Goal: Information Seeking & Learning: Understand process/instructions

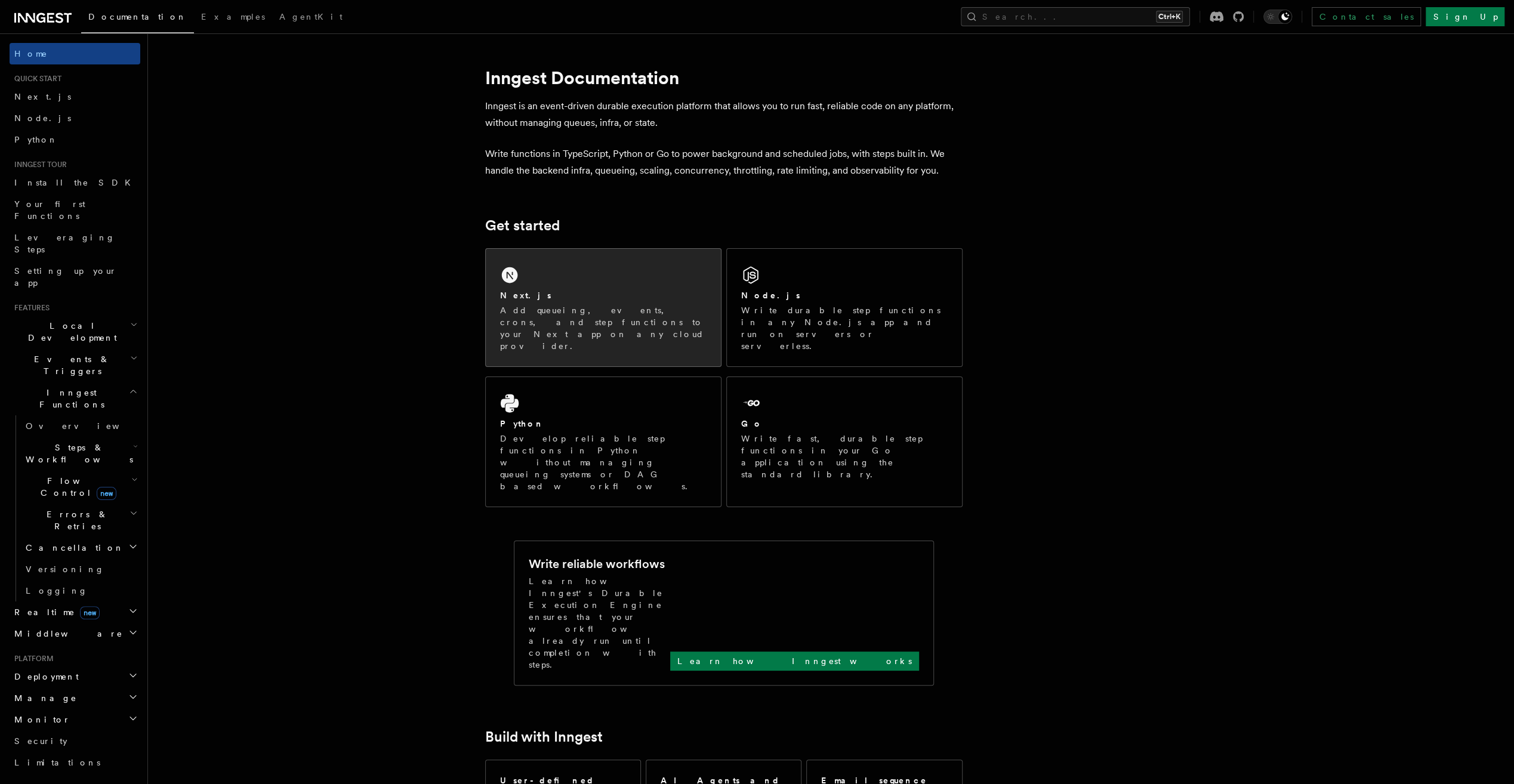
click at [645, 293] on div "Next.js" at bounding box center [603, 295] width 207 height 12
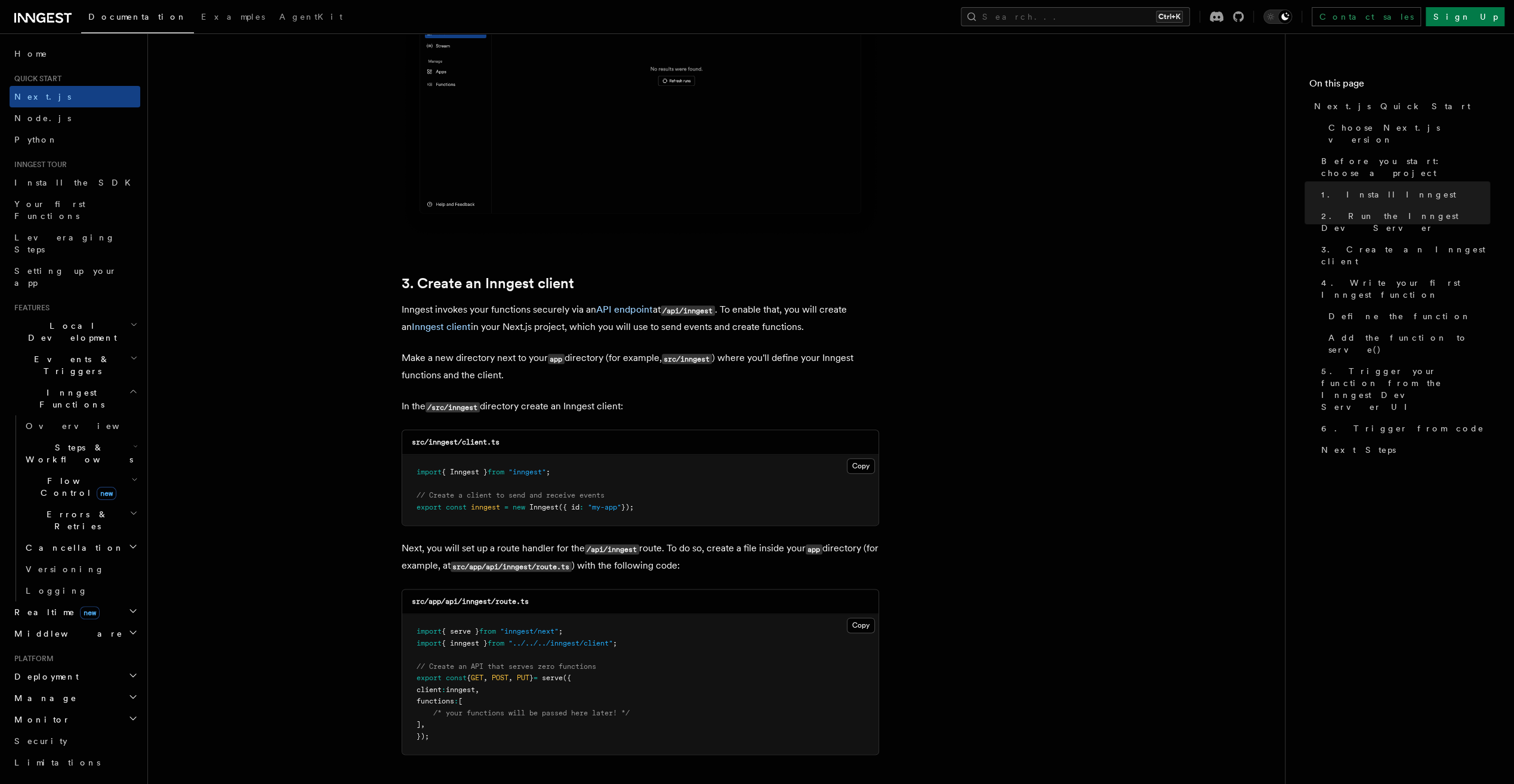
scroll to position [1253, 0]
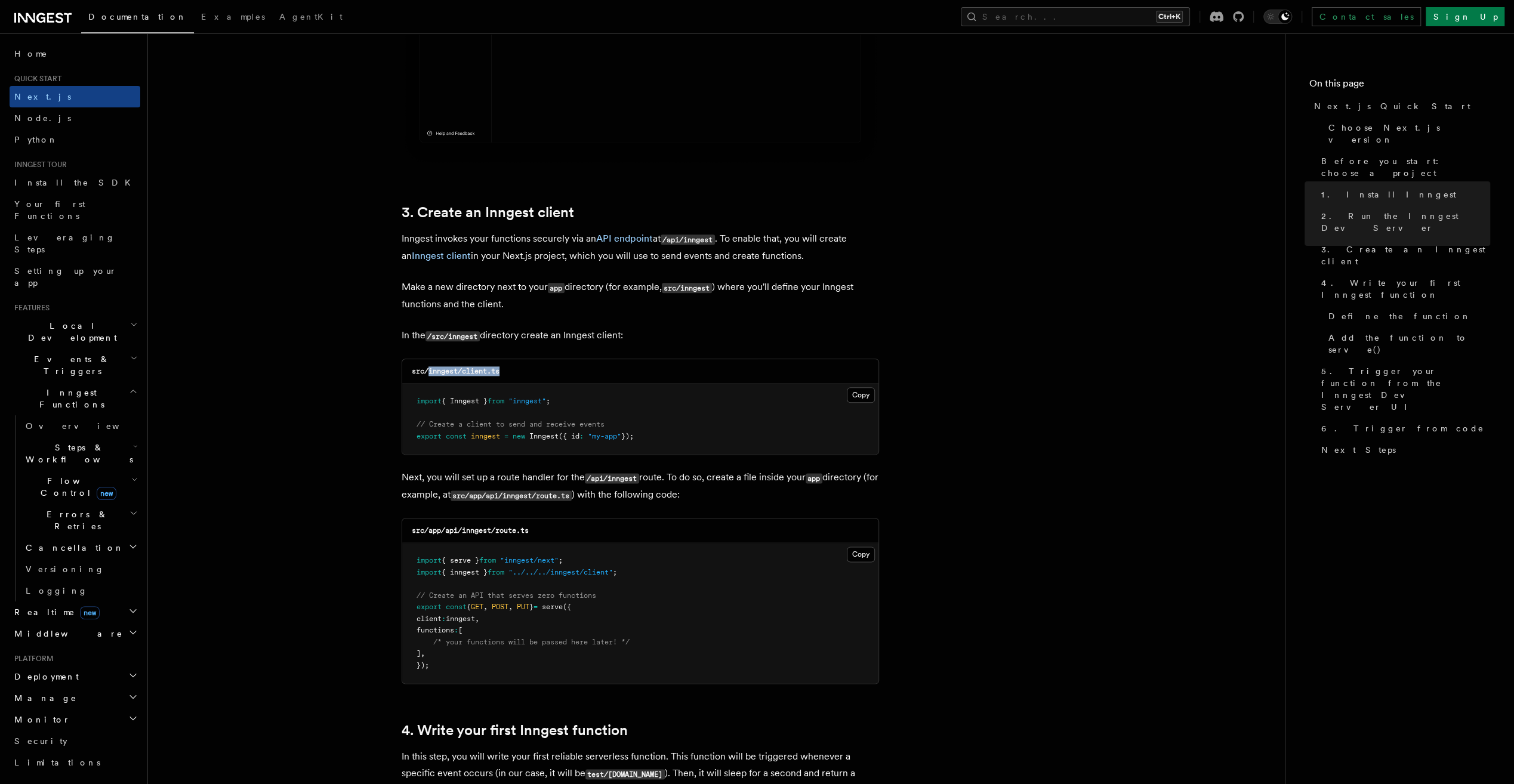
drag, startPoint x: 427, startPoint y: 370, endPoint x: 505, endPoint y: 365, distance: 78.2
click at [505, 365] on div "src/inngest/client.ts" at bounding box center [640, 372] width 477 height 25
drag, startPoint x: 505, startPoint y: 365, endPoint x: 490, endPoint y: 369, distance: 15.5
copy code "inngest/client.ts"
click at [857, 394] on button "Copy Copied" at bounding box center [861, 395] width 28 height 16
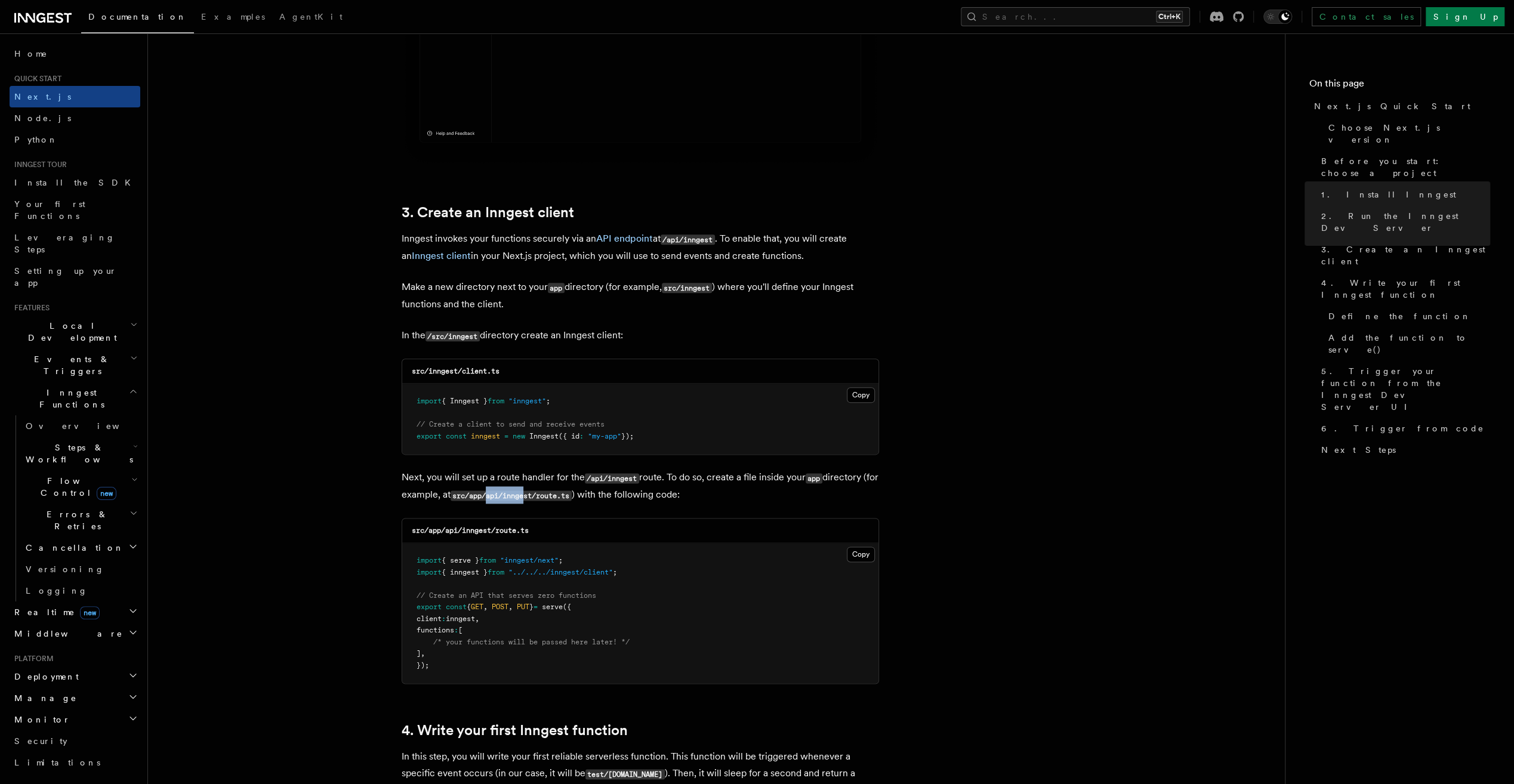
drag, startPoint x: 507, startPoint y: 493, endPoint x: 543, endPoint y: 493, distance: 36.0
click at [543, 493] on code "src/app/api/inngest/route.ts" at bounding box center [511, 496] width 121 height 10
drag, startPoint x: 543, startPoint y: 493, endPoint x: 534, endPoint y: 510, distance: 19.2
drag, startPoint x: 530, startPoint y: 495, endPoint x: 581, endPoint y: 498, distance: 51.1
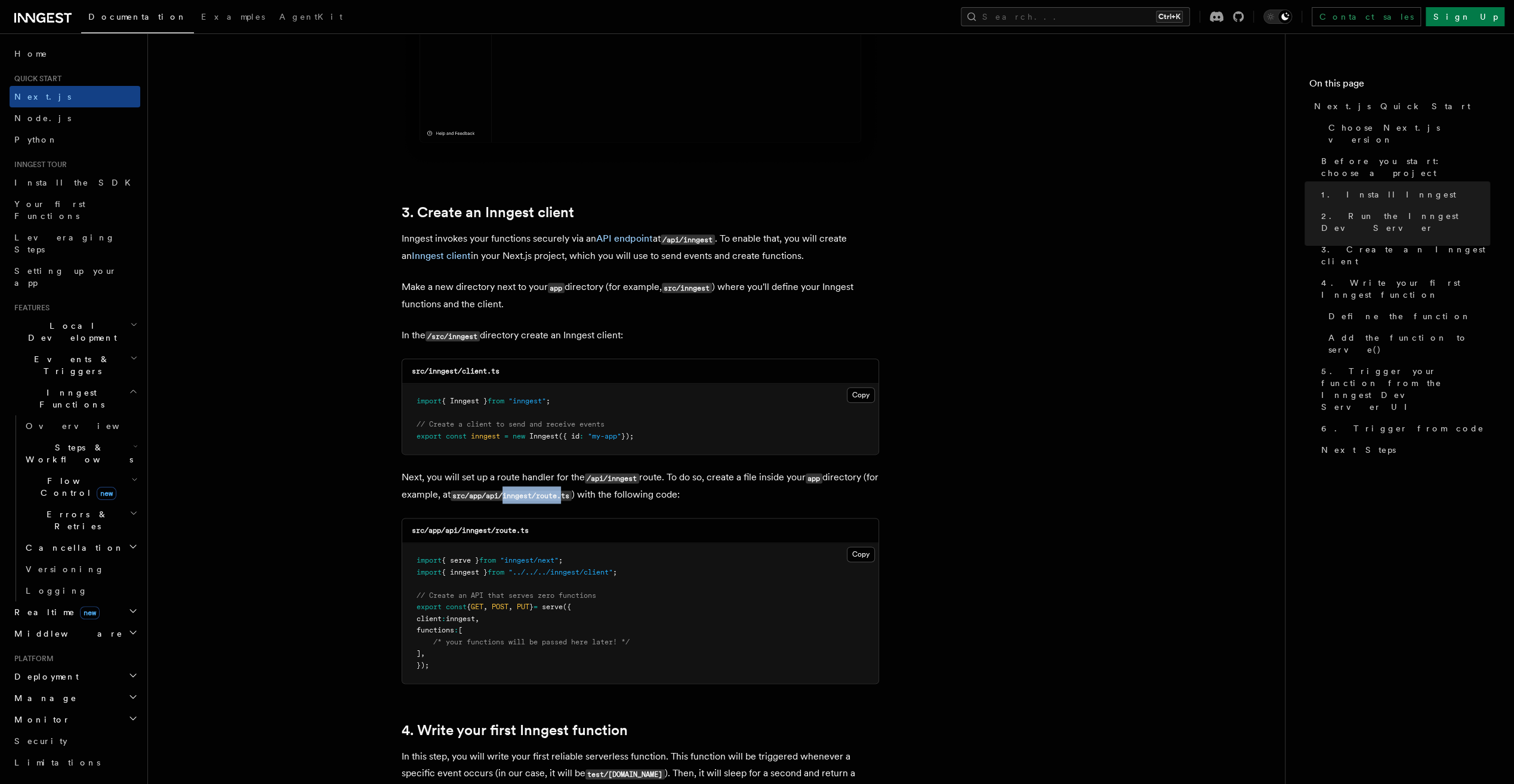
click at [572, 498] on code "src/app/api/inngest/route.ts" at bounding box center [511, 496] width 121 height 10
drag, startPoint x: 581, startPoint y: 498, endPoint x: 567, endPoint y: 493, distance: 14.9
copy code "inngest/route."
click at [861, 557] on button "Copy Copied" at bounding box center [861, 554] width 28 height 16
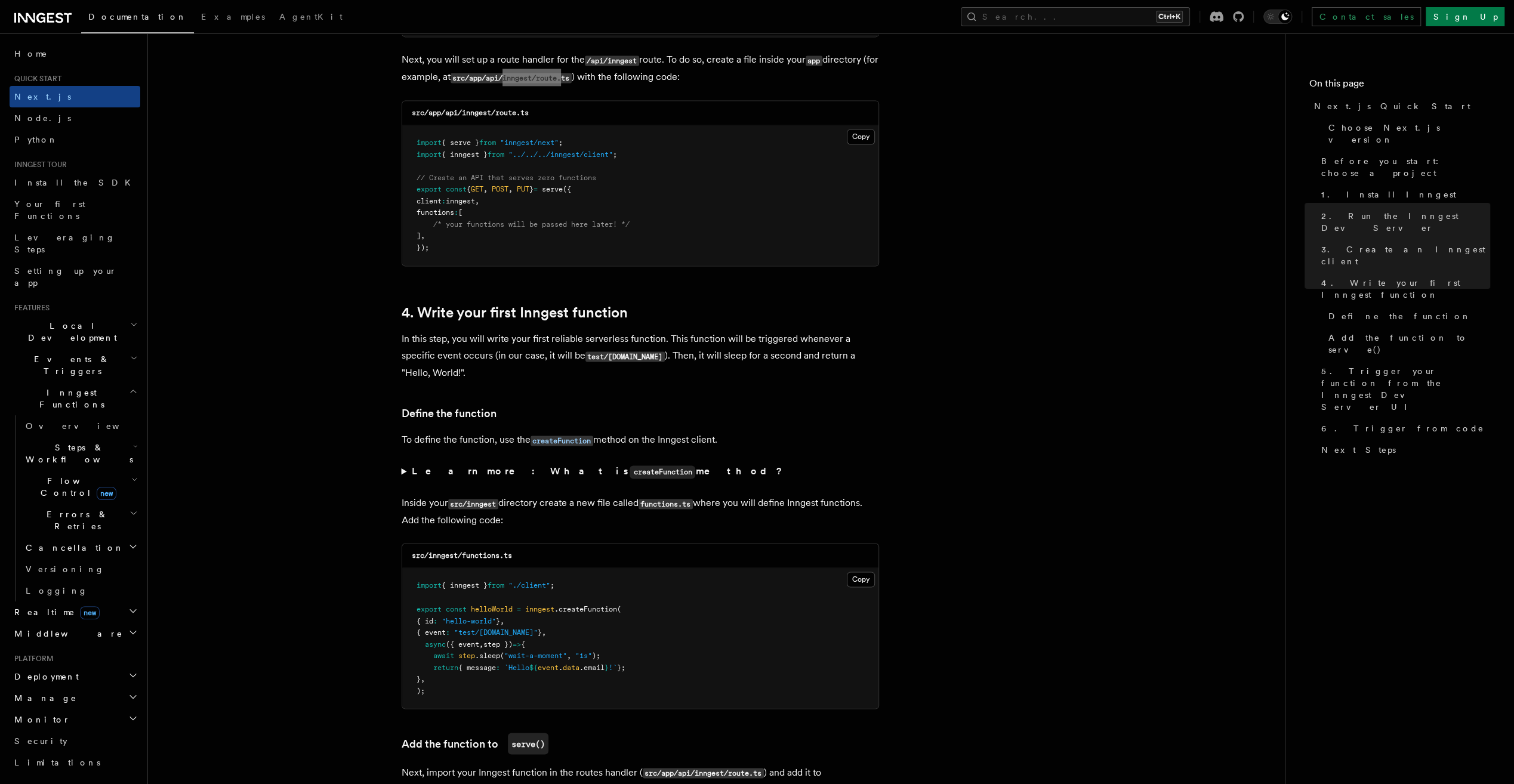
scroll to position [1850, 0]
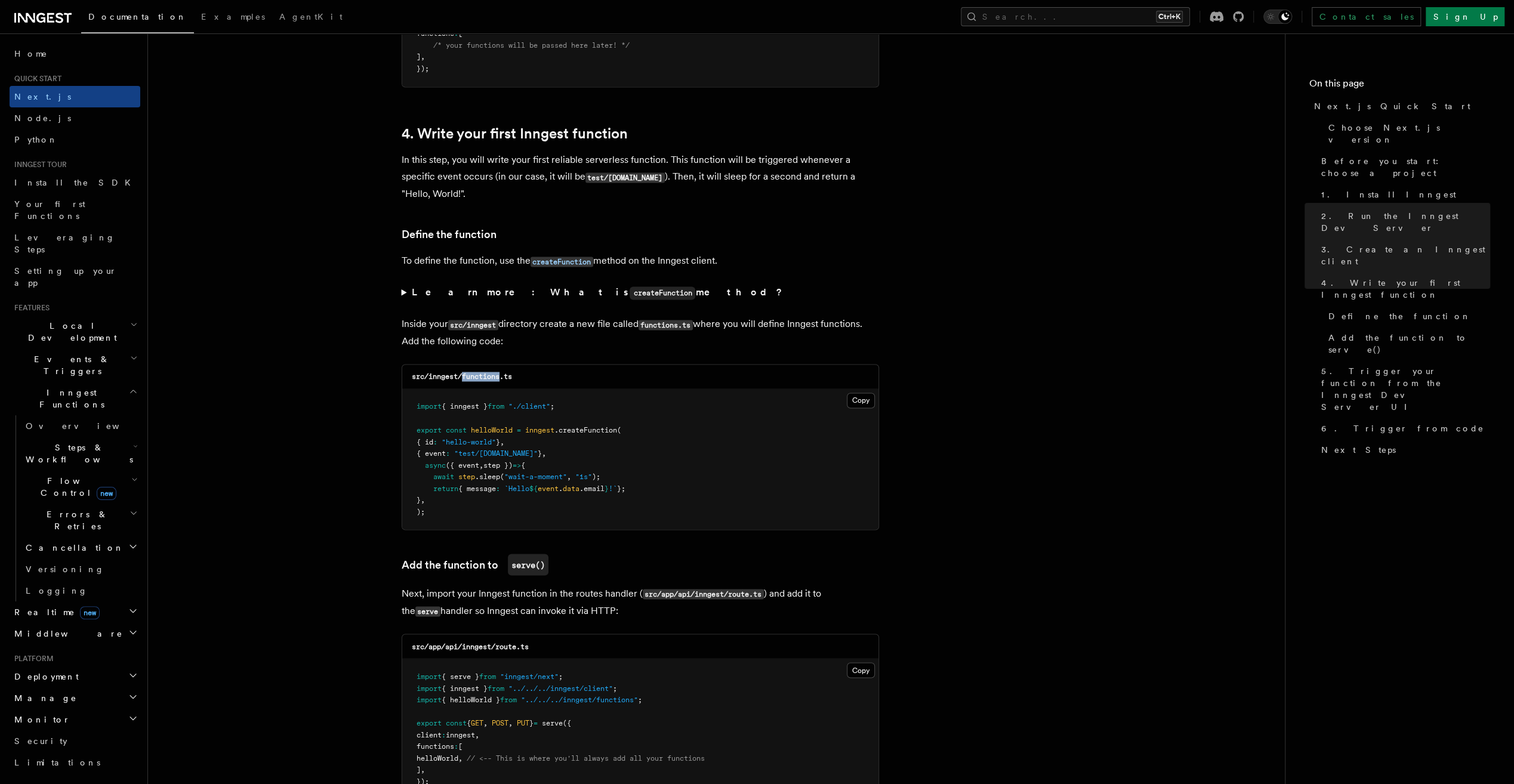
drag, startPoint x: 461, startPoint y: 375, endPoint x: 503, endPoint y: 376, distance: 42.0
click at [503, 376] on code "src/inngest/functions.ts" at bounding box center [462, 376] width 100 height 8
drag, startPoint x: 503, startPoint y: 376, endPoint x: 487, endPoint y: 377, distance: 16.0
copy code "functions"
click at [852, 401] on button "Copy Copied" at bounding box center [861, 400] width 28 height 16
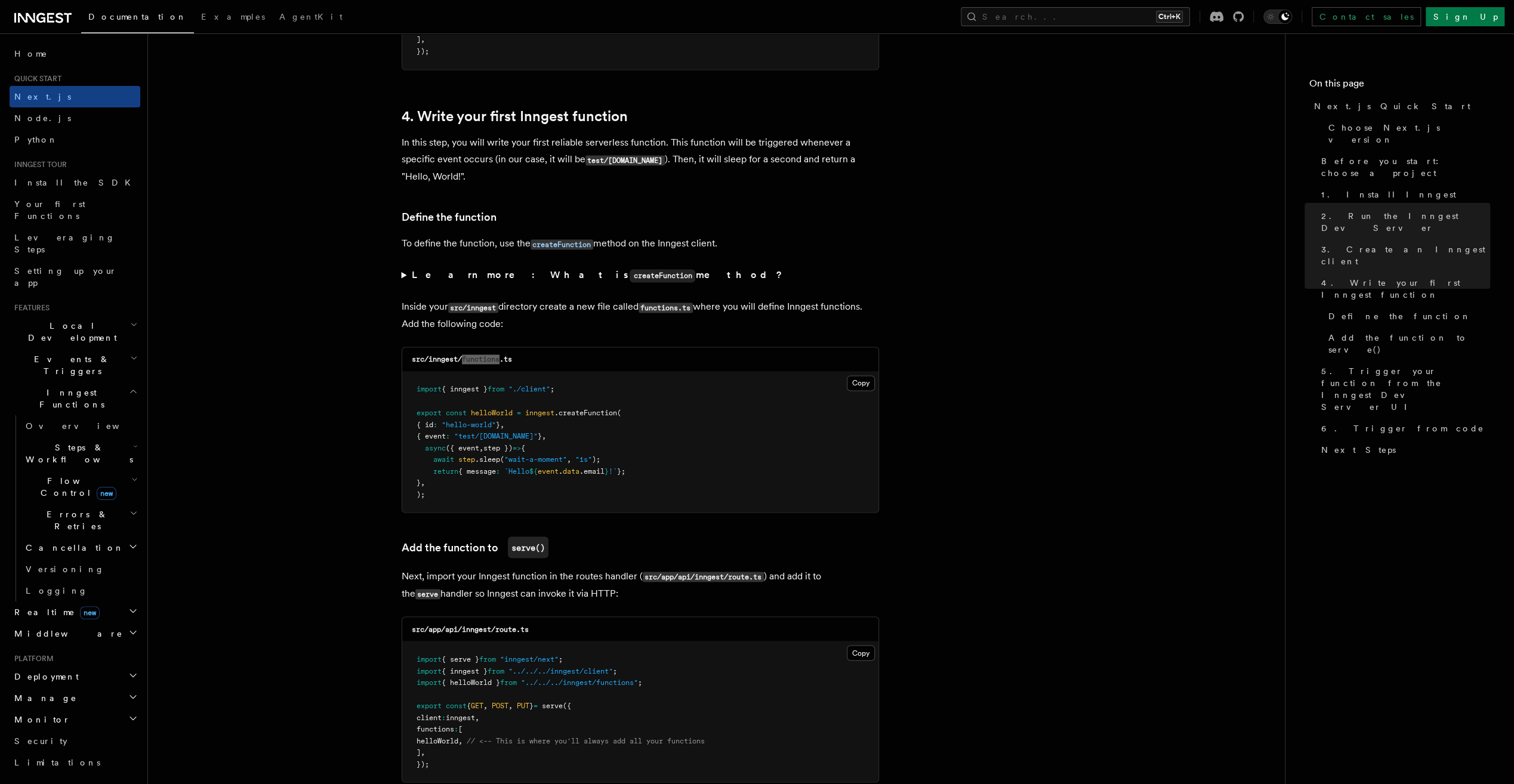
scroll to position [1969, 0]
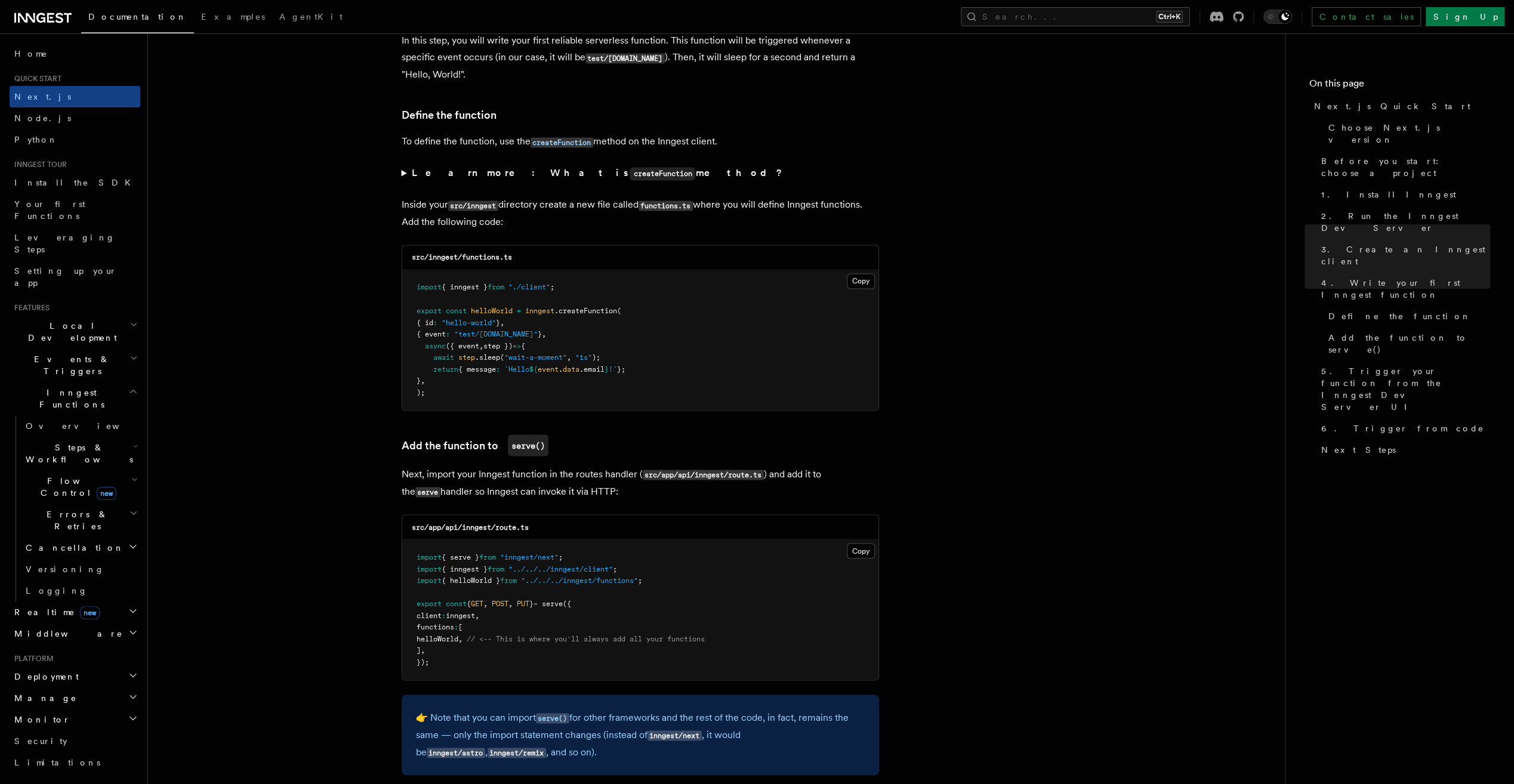
click at [694, 618] on pre "import { serve } from "inngest/next" ; import { inngest } from "../../../innges…" at bounding box center [640, 609] width 477 height 140
click at [854, 545] on button "Copy Copied" at bounding box center [861, 551] width 28 height 16
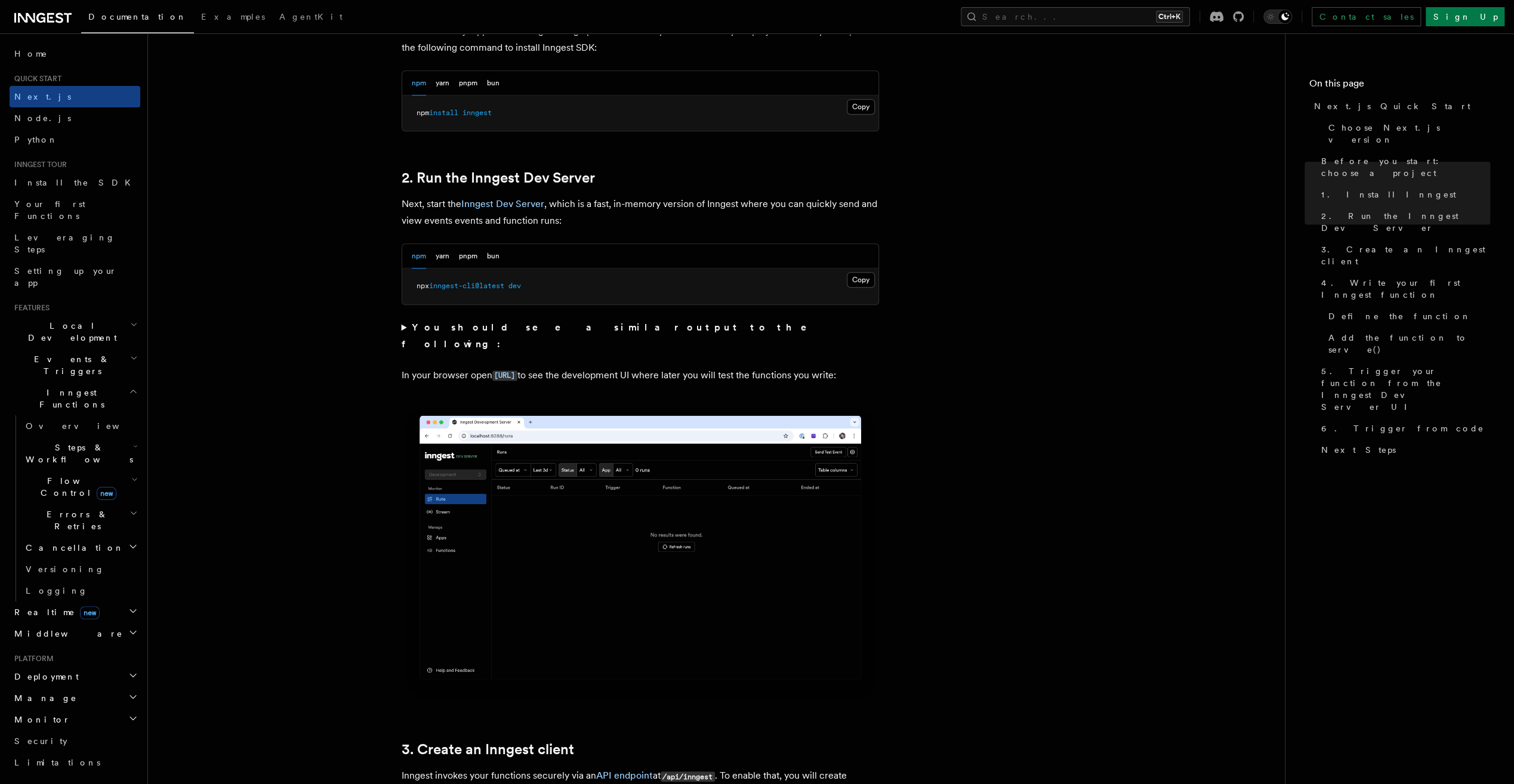
scroll to position [358, 0]
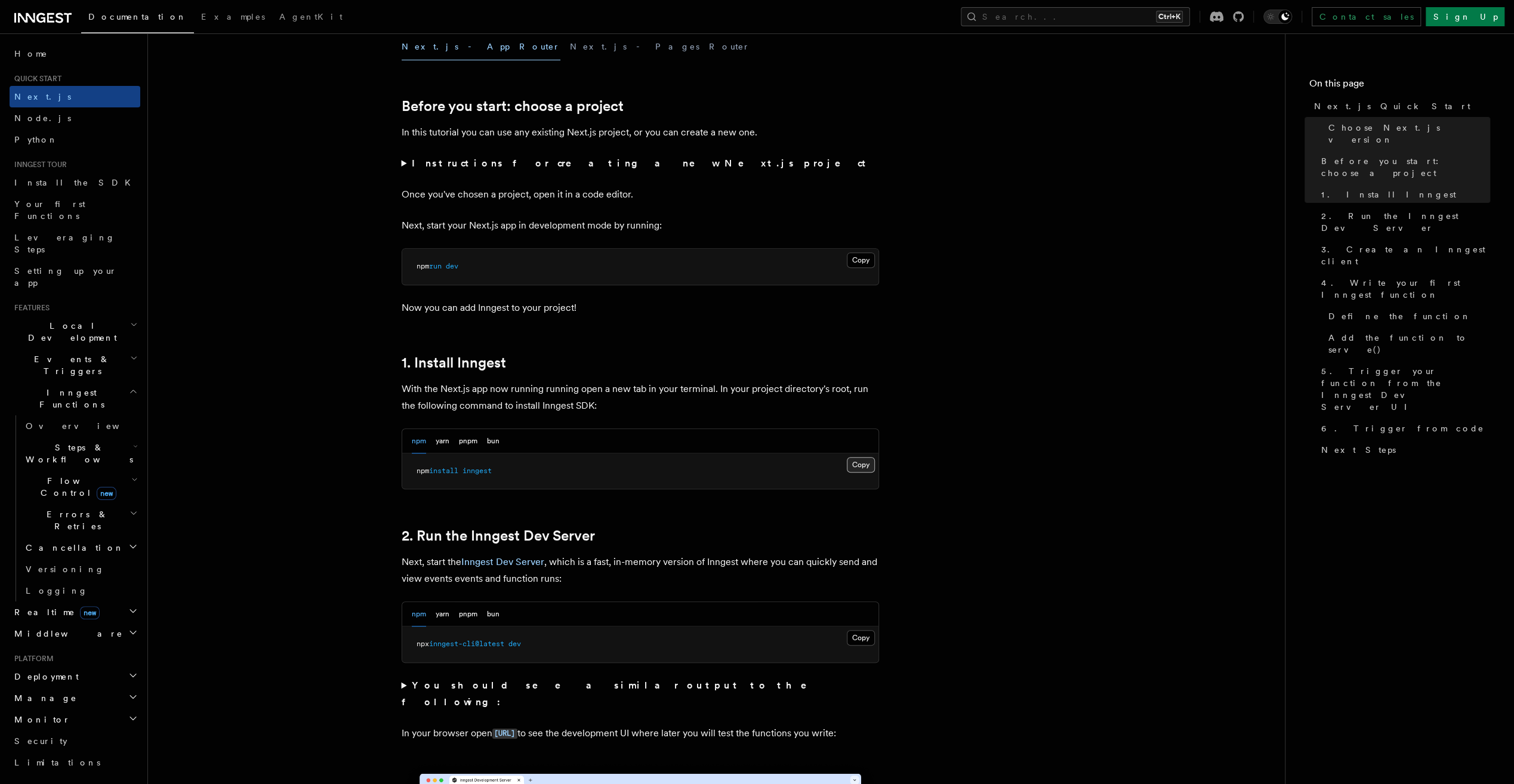
click at [863, 462] on button "Copy Copied" at bounding box center [861, 465] width 28 height 16
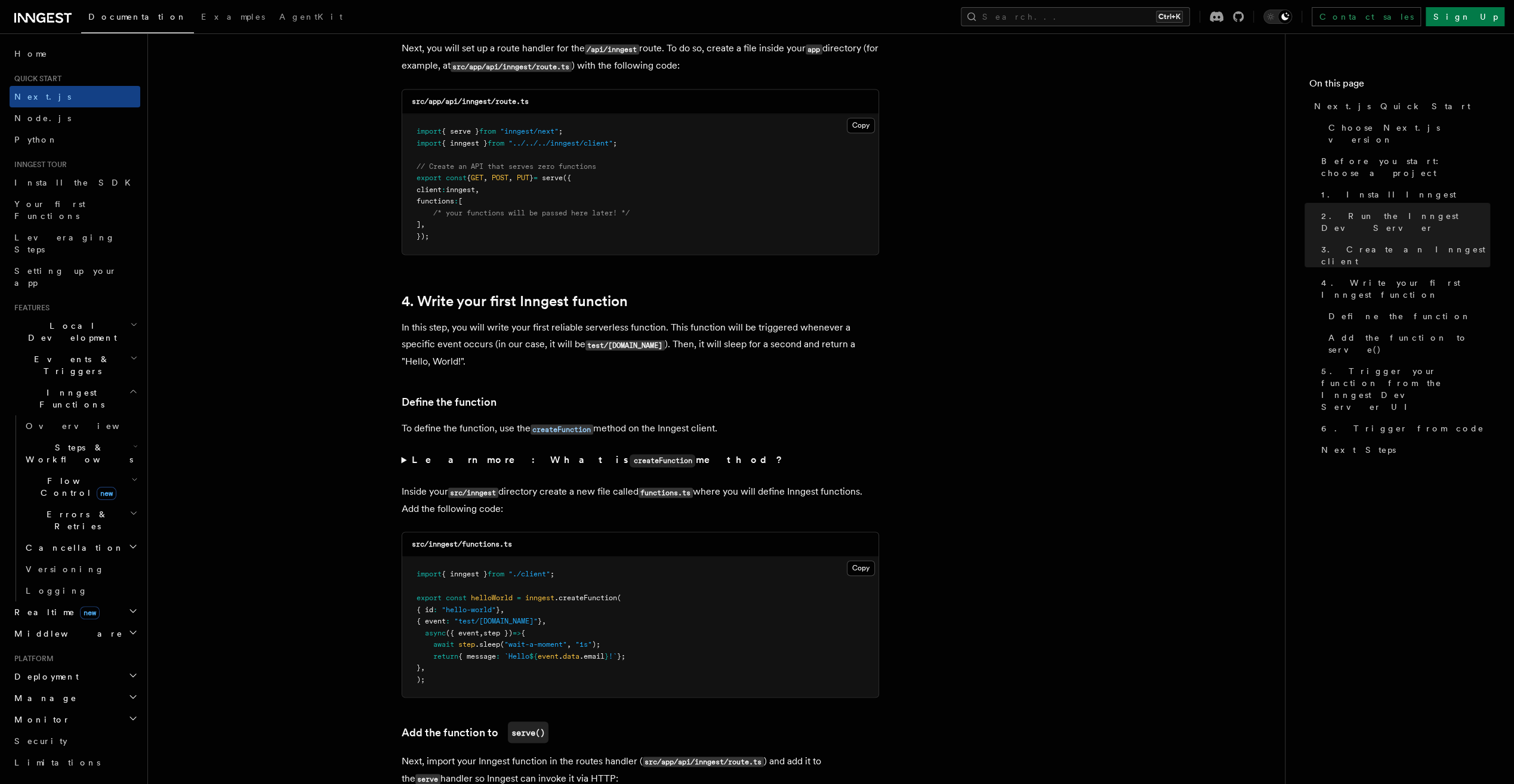
scroll to position [1790, 0]
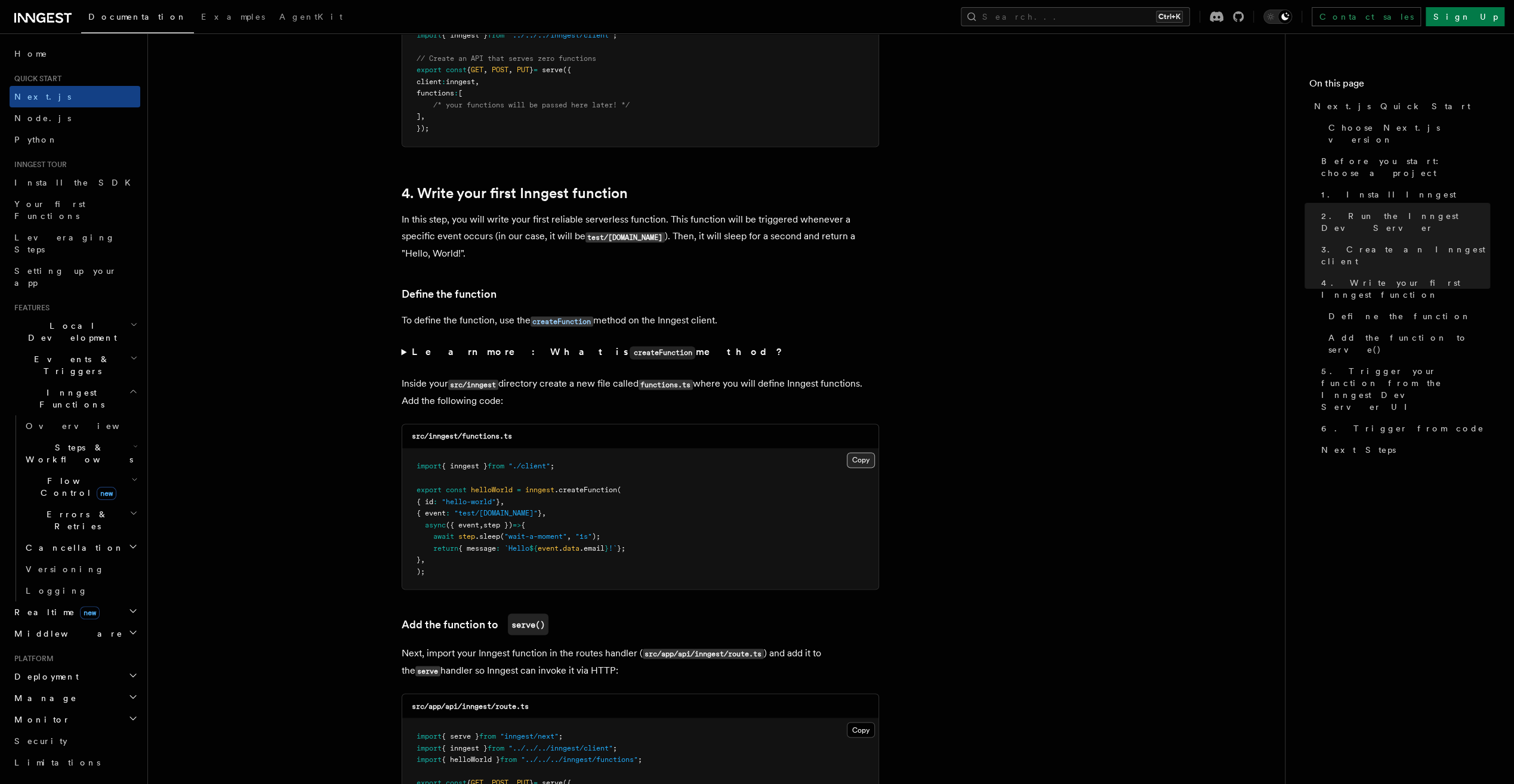
click at [853, 455] on button "Copy Copied" at bounding box center [861, 460] width 28 height 16
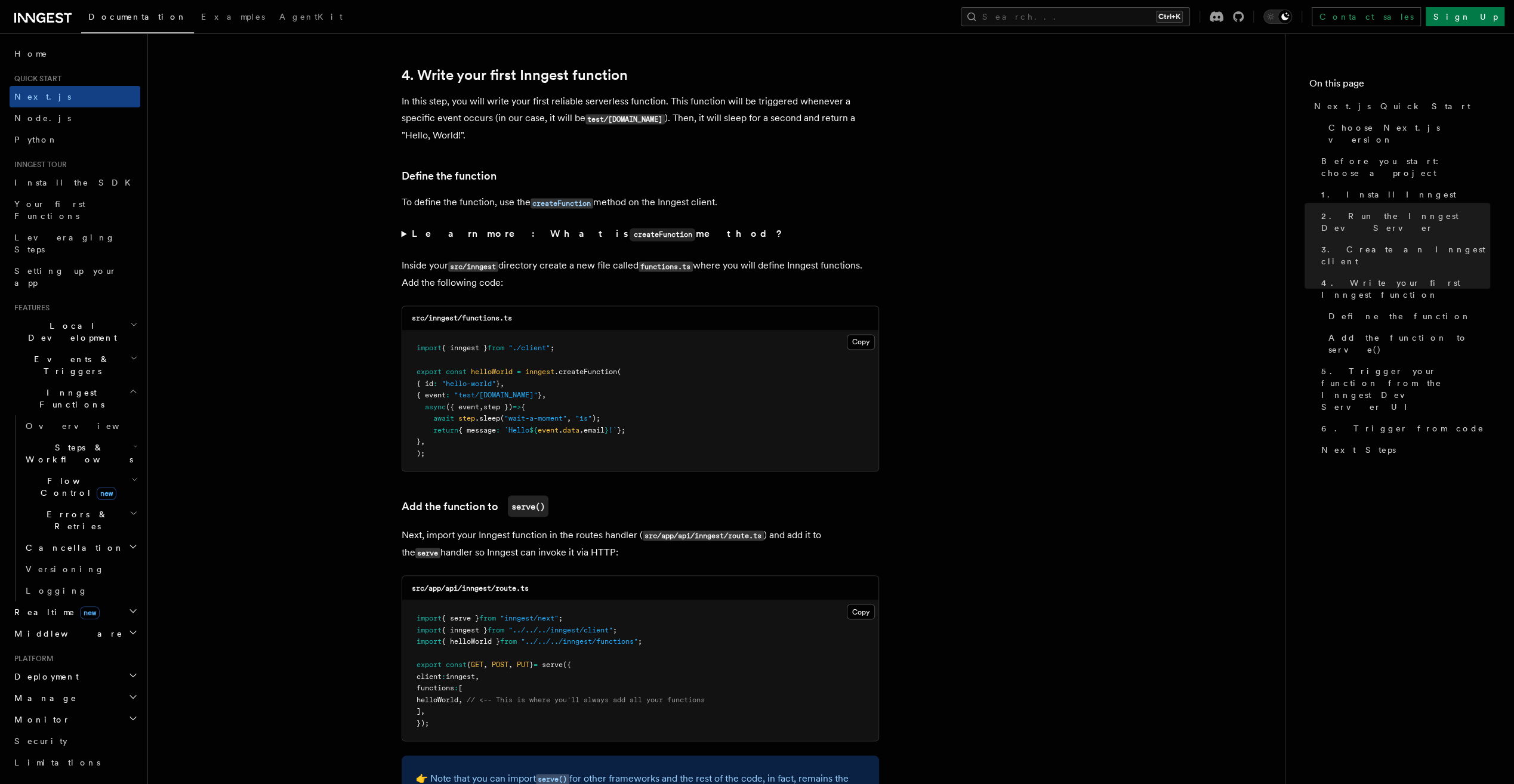
scroll to position [1969, 0]
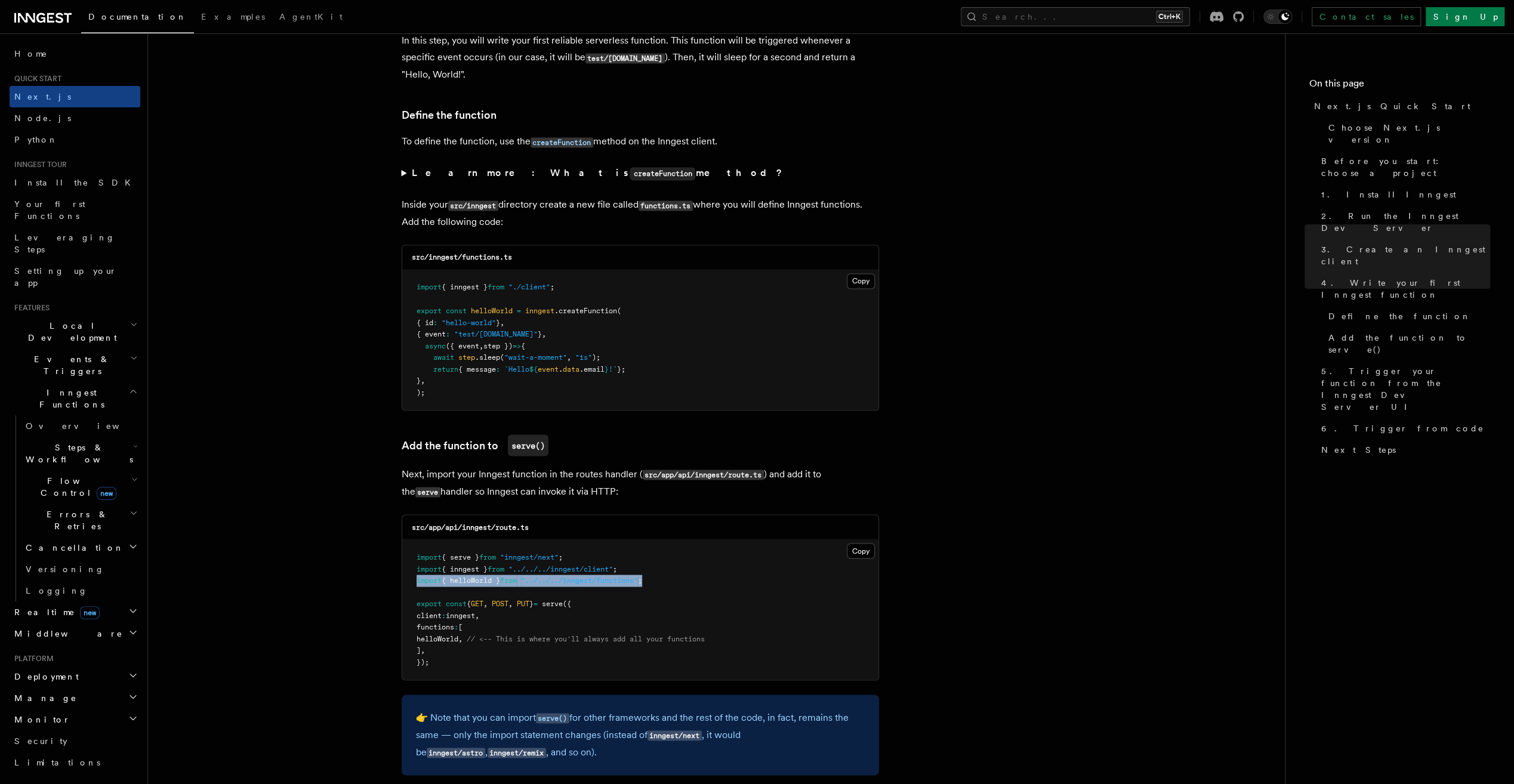
drag, startPoint x: 662, startPoint y: 580, endPoint x: 409, endPoint y: 579, distance: 253.0
click at [409, 579] on pre "import { serve } from "inngest/next" ; import { inngest } from "../../../innges…" at bounding box center [640, 609] width 477 height 140
copy span "import { helloWorld } from "../../../inngest/functions" ;"
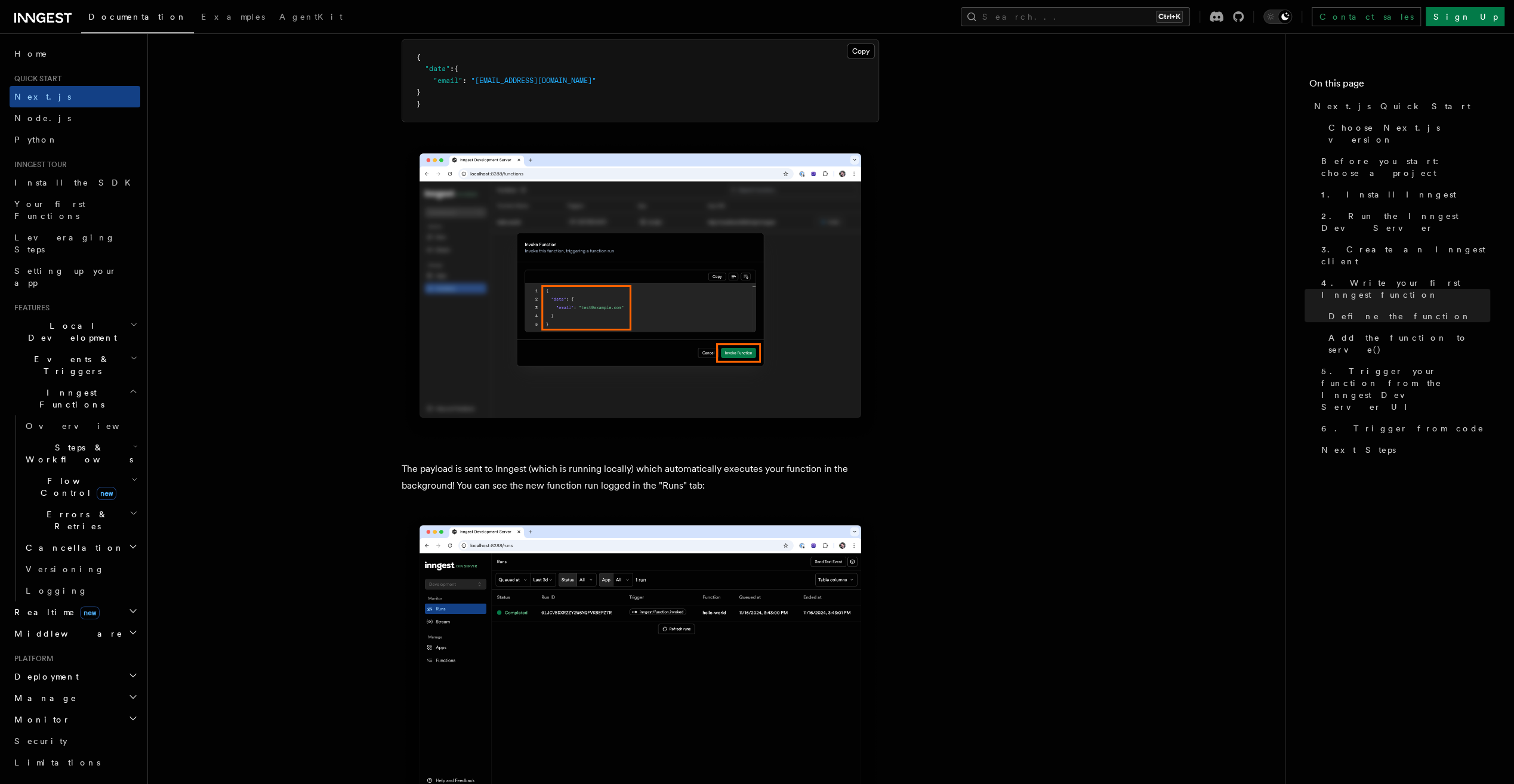
scroll to position [3342, 0]
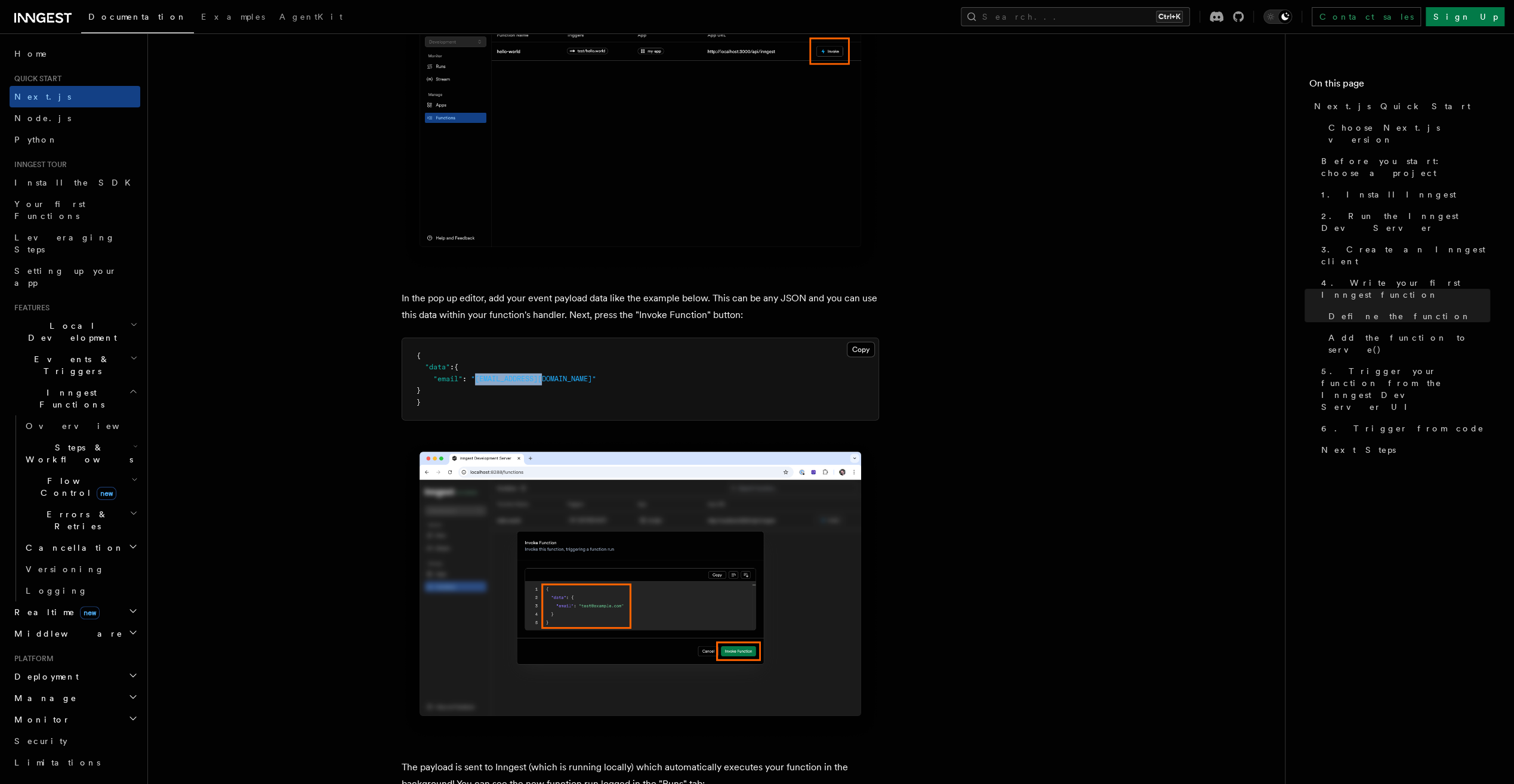
drag, startPoint x: 475, startPoint y: 378, endPoint x: 545, endPoint y: 381, distance: 70.1
click at [545, 381] on span ""[EMAIL_ADDRESS][DOMAIN_NAME]"" at bounding box center [534, 379] width 126 height 8
copy span "[EMAIL_ADDRESS][DOMAIN_NAME]"
click at [446, 398] on pre "{ "data" : { "email" : "[EMAIL_ADDRESS][DOMAIN_NAME]" } }" at bounding box center [640, 379] width 477 height 82
drag, startPoint x: 425, startPoint y: 364, endPoint x: 451, endPoint y: 387, distance: 34.7
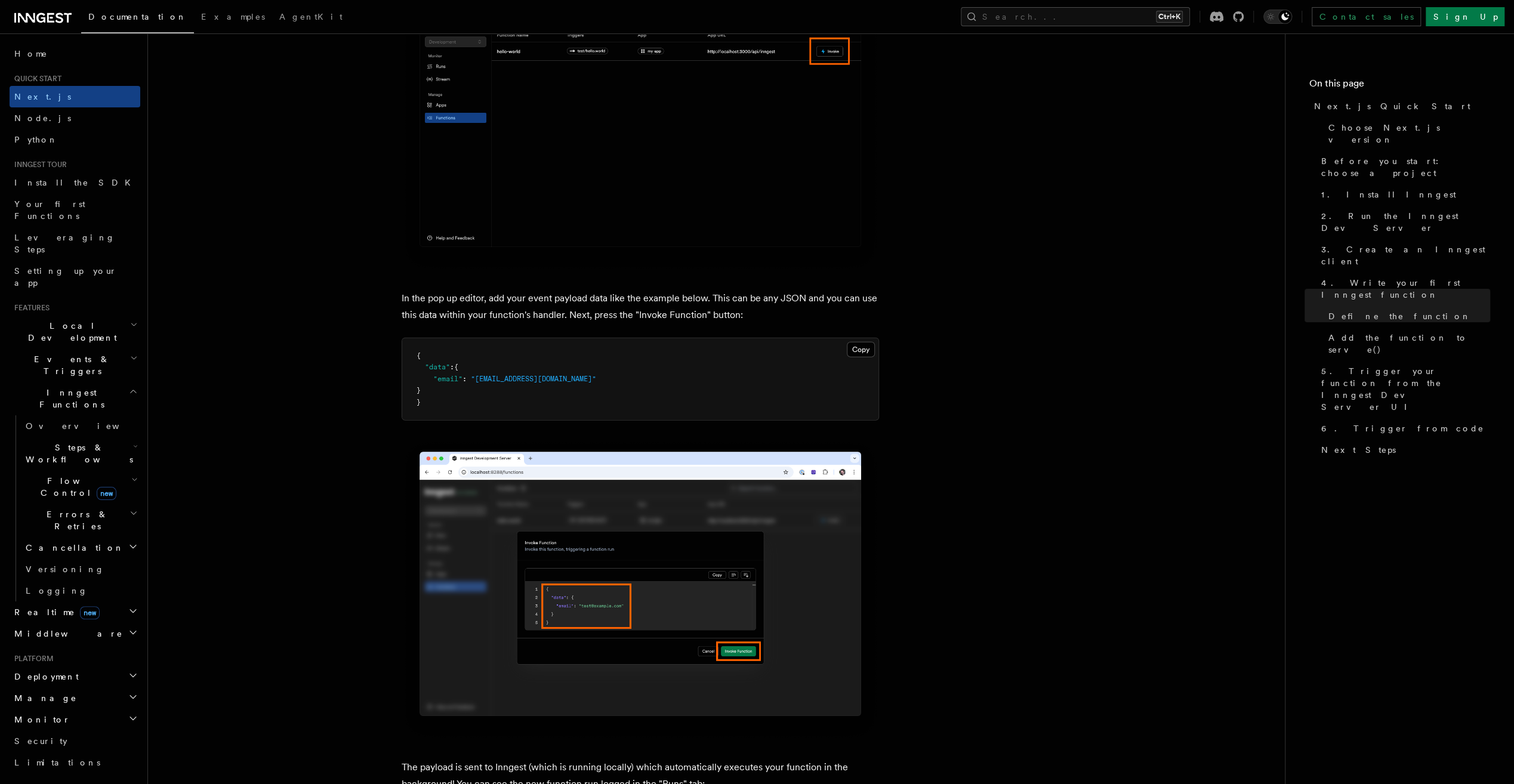
click at [451, 387] on pre "{ "data" : { "email" : "[EMAIL_ADDRESS][DOMAIN_NAME]" } }" at bounding box center [640, 379] width 477 height 82
copy code ""data" : { "email" : "[EMAIL_ADDRESS][DOMAIN_NAME]" }"
